Goal: Task Accomplishment & Management: Manage account settings

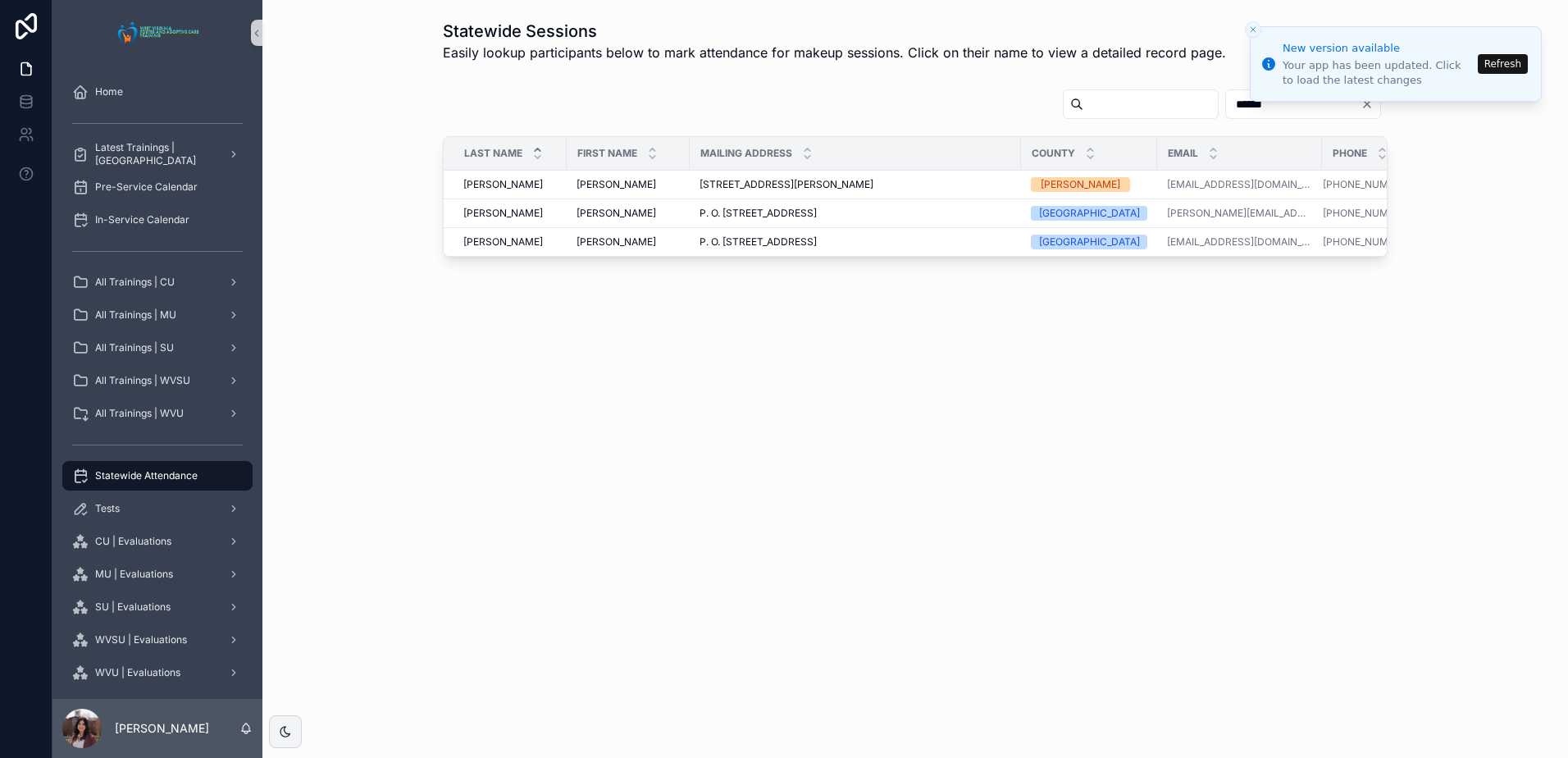
click at [146, 470] on span "Statewide Attendance" at bounding box center [146, 476] width 103 height 13
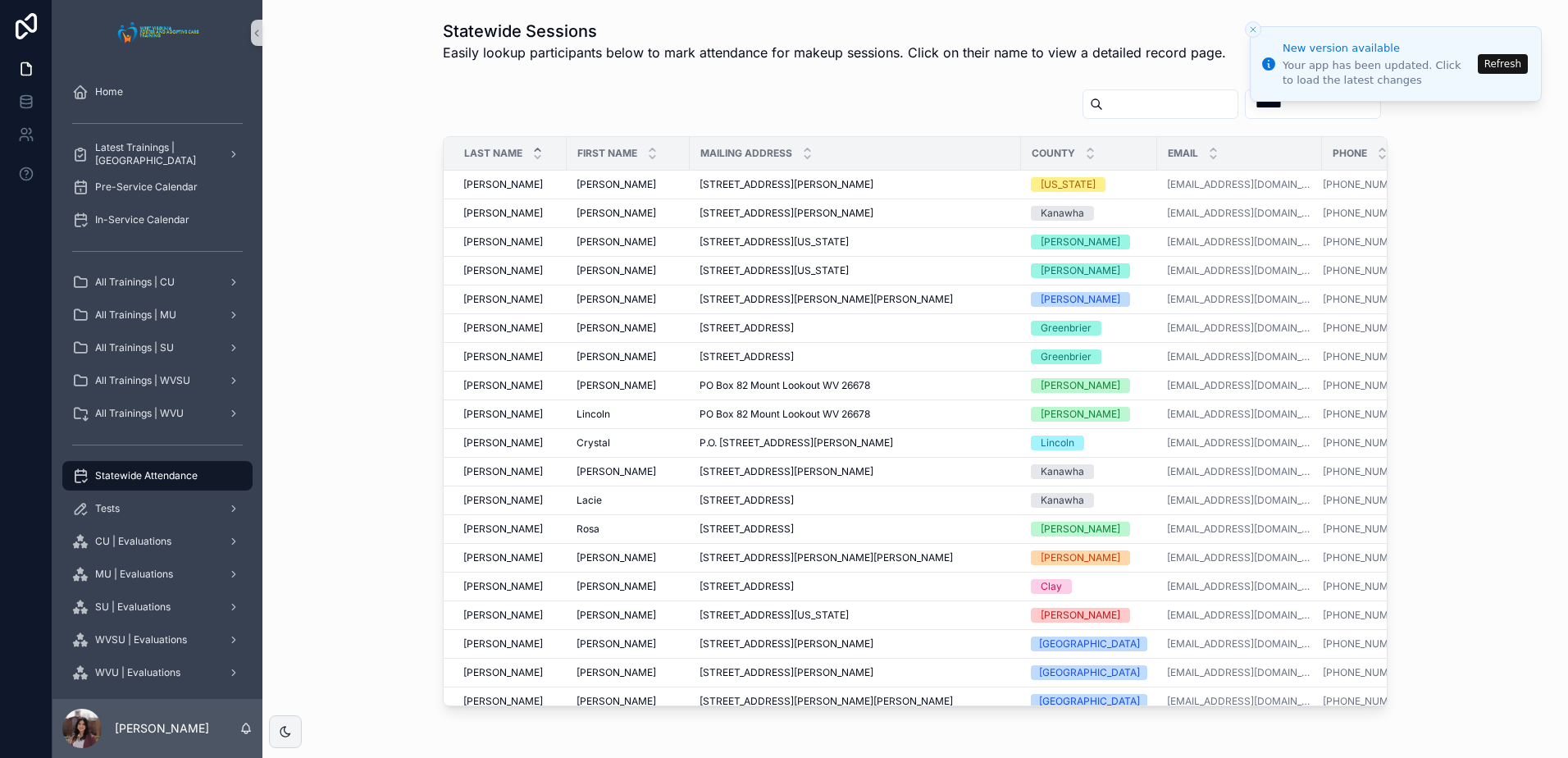
click at [1497, 68] on button "Refresh" at bounding box center [1502, 64] width 50 height 20
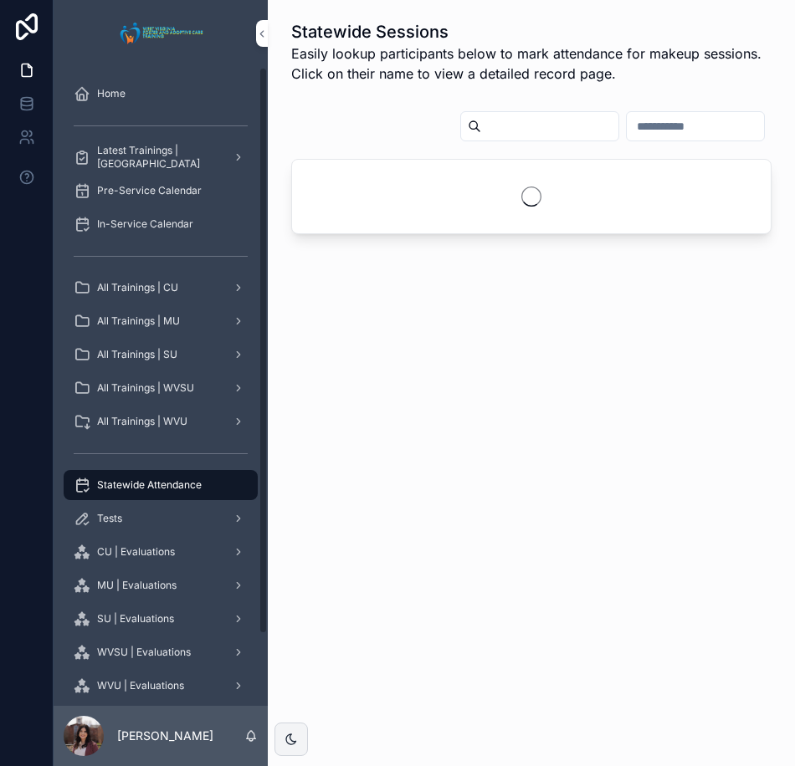
click at [627, 127] on input "scrollable content" at bounding box center [695, 126] width 137 height 23
type input "********"
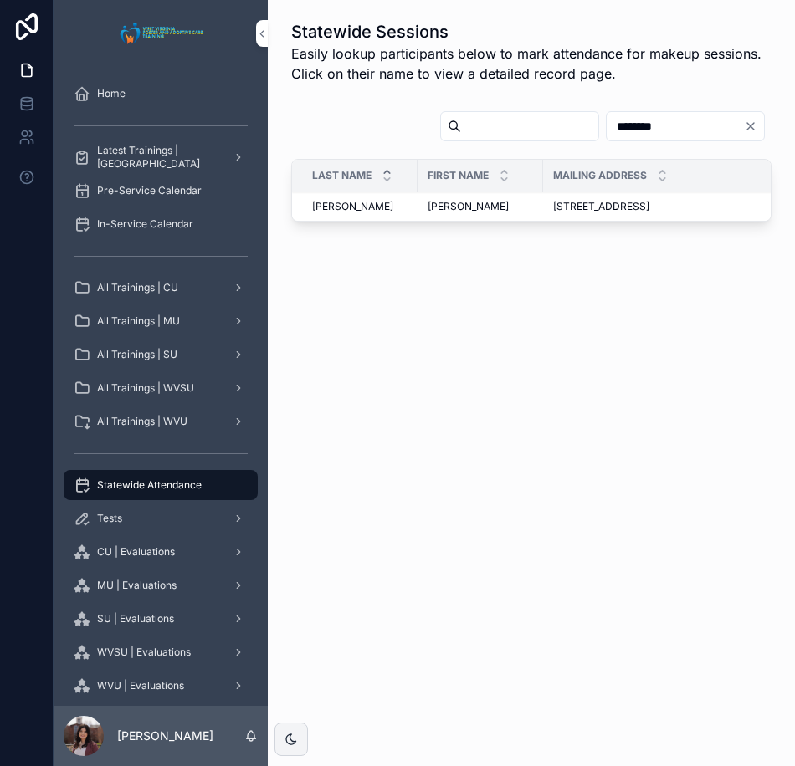
click at [366, 206] on span "VanNostrand" at bounding box center [352, 206] width 81 height 13
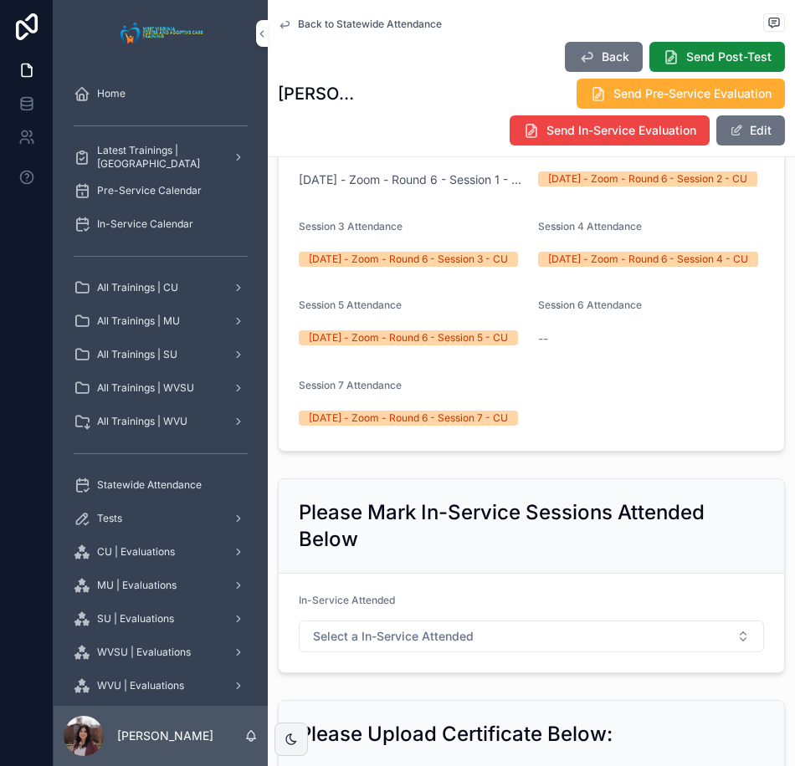
scroll to position [796, 0]
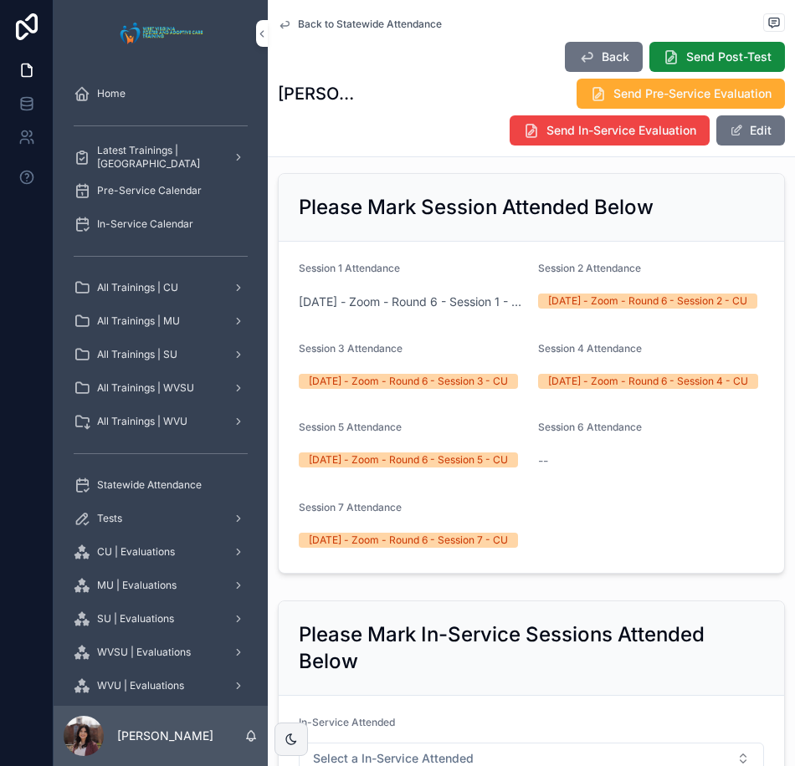
click at [380, 25] on span "Back to Statewide Attendance" at bounding box center [370, 24] width 144 height 13
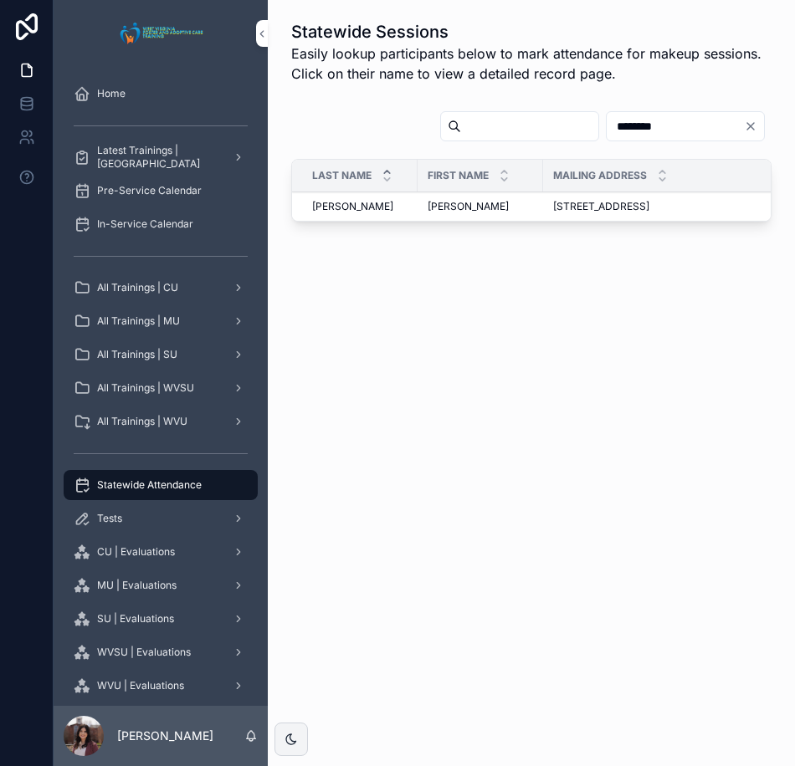
click at [637, 124] on input "********" at bounding box center [675, 126] width 137 height 23
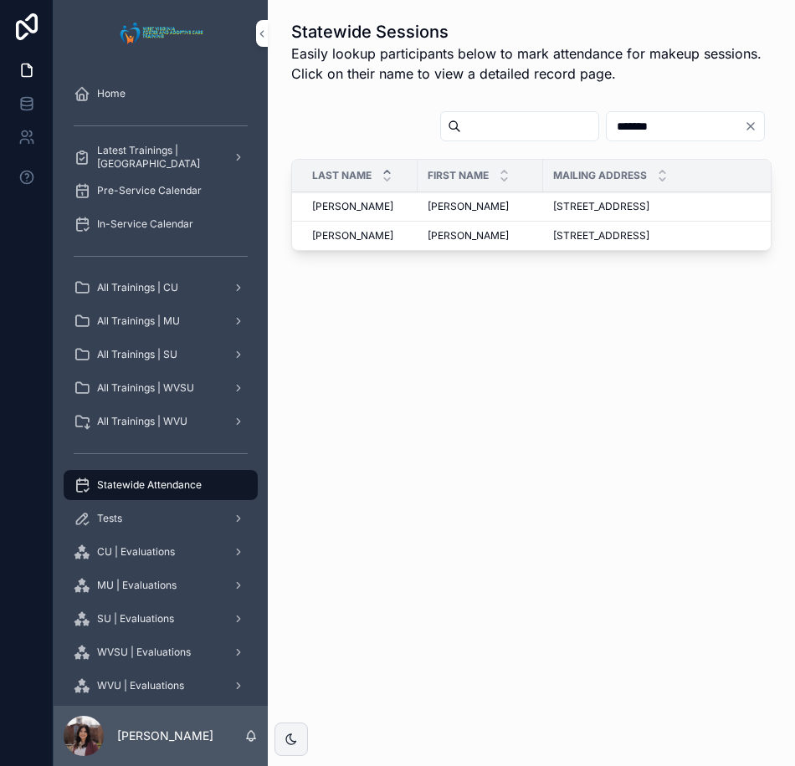
type input "*******"
click at [425, 205] on td "Dorothy Dorothy" at bounding box center [479, 206] width 125 height 29
click at [431, 205] on span "Dorothy" at bounding box center [467, 206] width 81 height 13
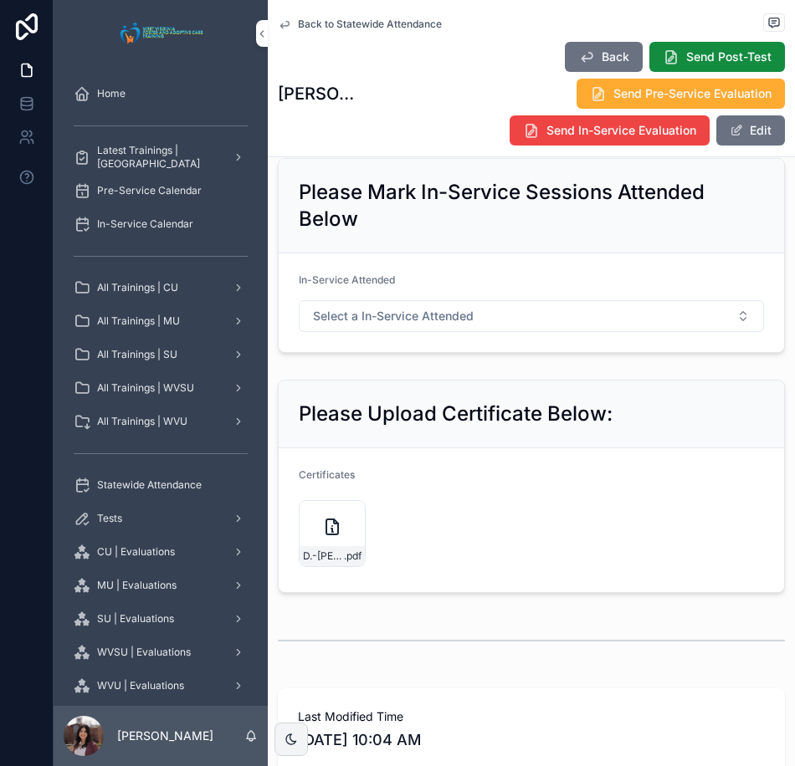
scroll to position [1339, 0]
drag, startPoint x: 737, startPoint y: 128, endPoint x: 724, endPoint y: 161, distance: 35.3
click at [737, 129] on button "Edit" at bounding box center [750, 130] width 69 height 30
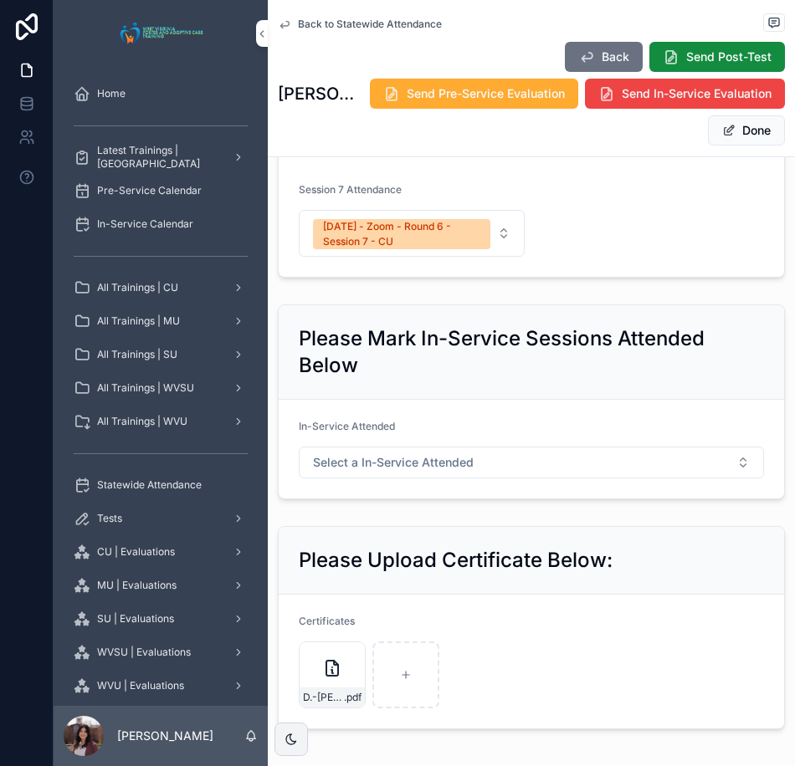
scroll to position [1390, 0]
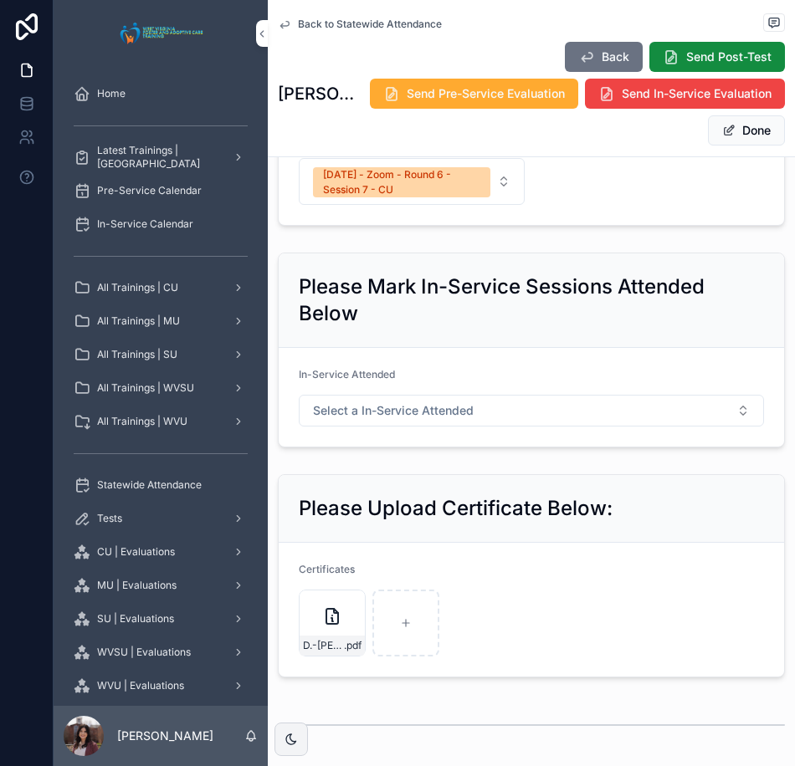
click at [0, 0] on icon "scrollable content" at bounding box center [0, 0] width 0 height 0
click at [371, 605] on icon "scrollable content" at bounding box center [369, 603] width 3 height 3
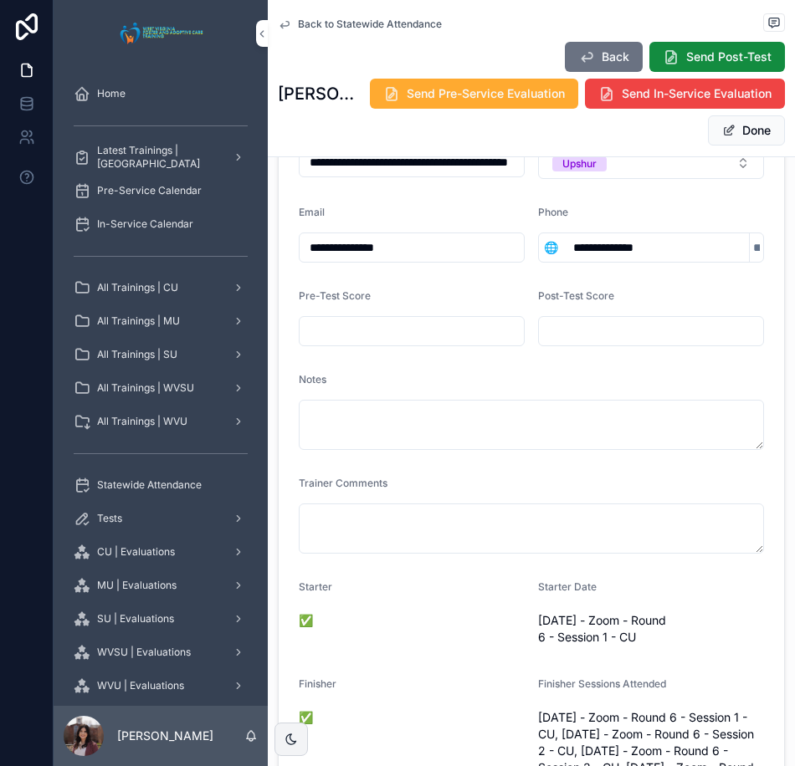
scroll to position [0, 0]
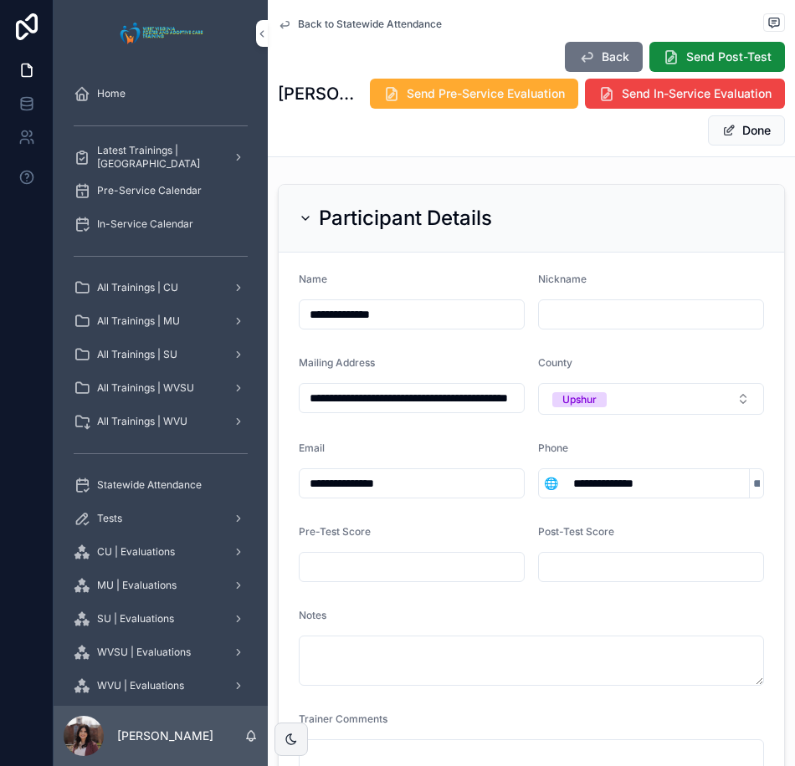
drag, startPoint x: 428, startPoint y: 489, endPoint x: 280, endPoint y: 502, distance: 148.7
click at [280, 502] on form "**********" at bounding box center [531, 679] width 505 height 852
click at [726, 134] on button "Done" at bounding box center [746, 130] width 77 height 30
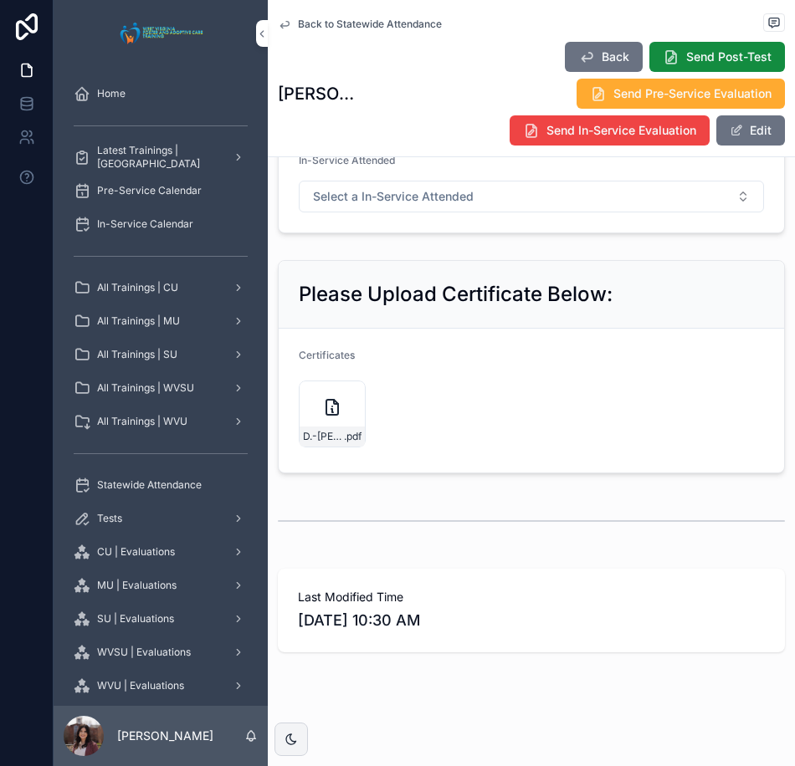
scroll to position [1566, 0]
click at [310, 437] on span "D.-Howard-(Upshur)" at bounding box center [323, 436] width 41 height 13
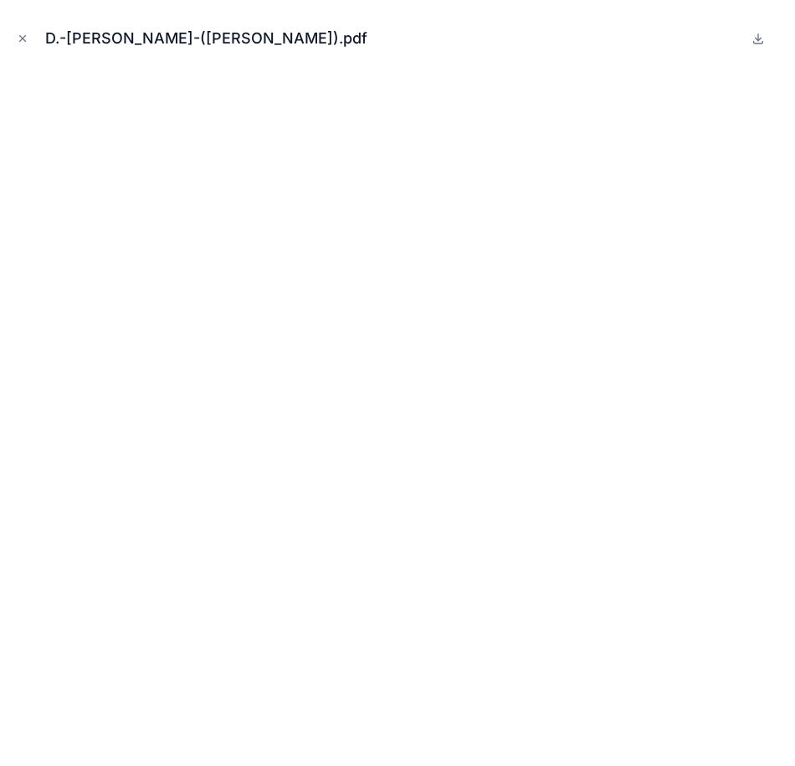
click at [21, 38] on icon "Close modal" at bounding box center [23, 39] width 12 height 12
